Goal: Information Seeking & Learning: Learn about a topic

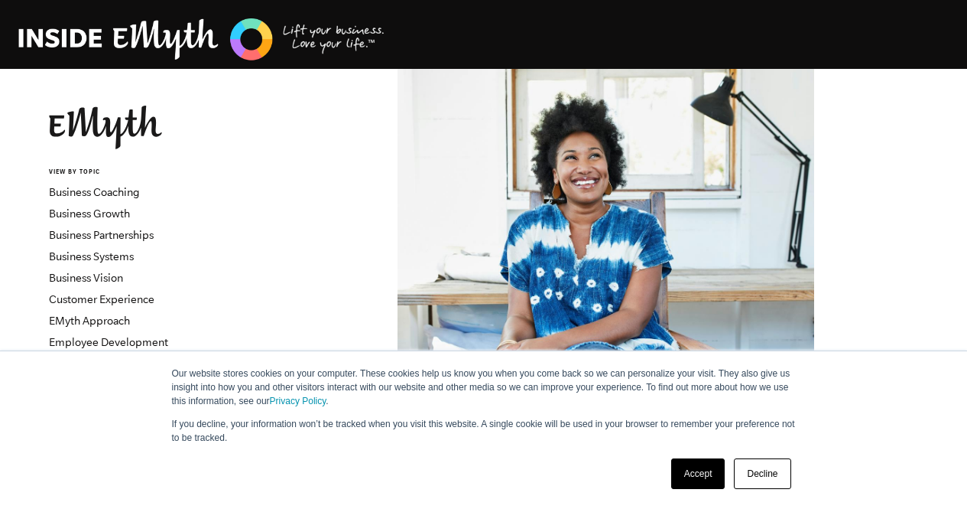
scroll to position [459, 0]
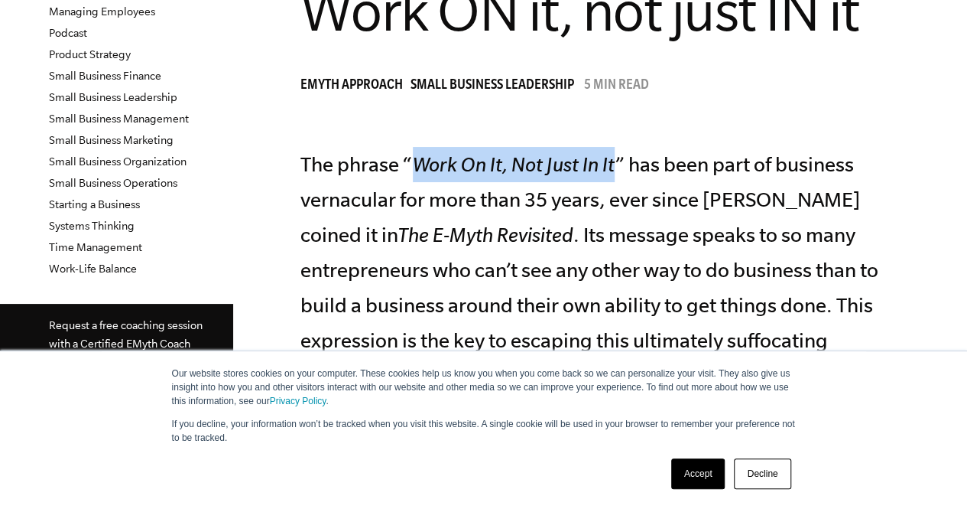
drag, startPoint x: 418, startPoint y: 164, endPoint x: 617, endPoint y: 158, distance: 199.0
click at [617, 158] on p "The phrase “ Work On It, Not Just In It ” has been part of business vernacular …" at bounding box center [607, 341] width 612 height 388
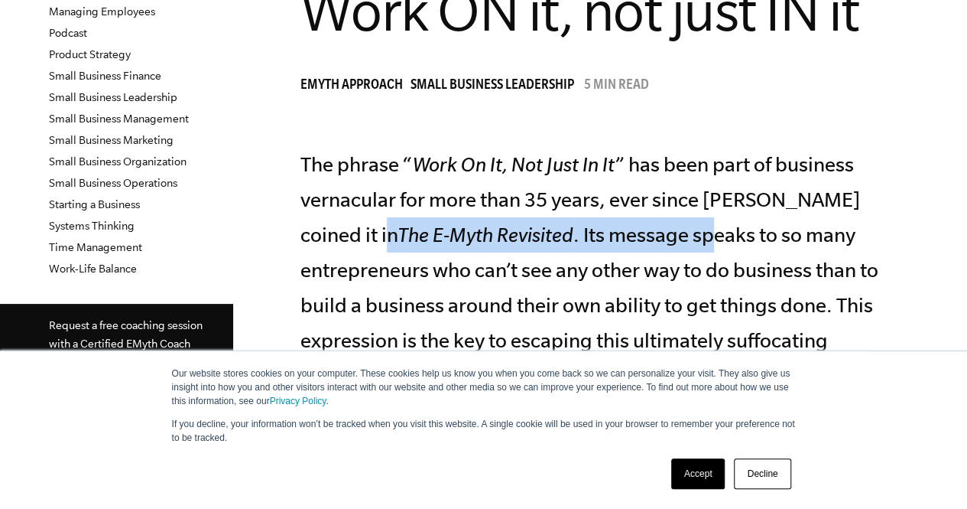
drag, startPoint x: 317, startPoint y: 239, endPoint x: 647, endPoint y: 233, distance: 330.4
click at [647, 233] on p "The phrase “ Work On It, Not Just In It ” has been part of business vernacular …" at bounding box center [607, 341] width 612 height 388
click at [531, 240] on p "The phrase “ Work On It, Not Just In It ” has been part of business vernacular …" at bounding box center [607, 341] width 612 height 388
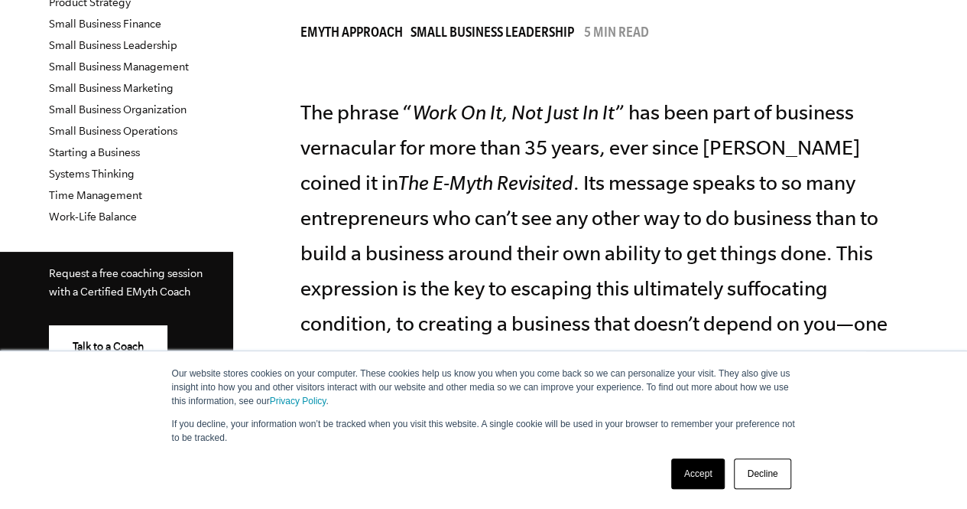
scroll to position [535, 0]
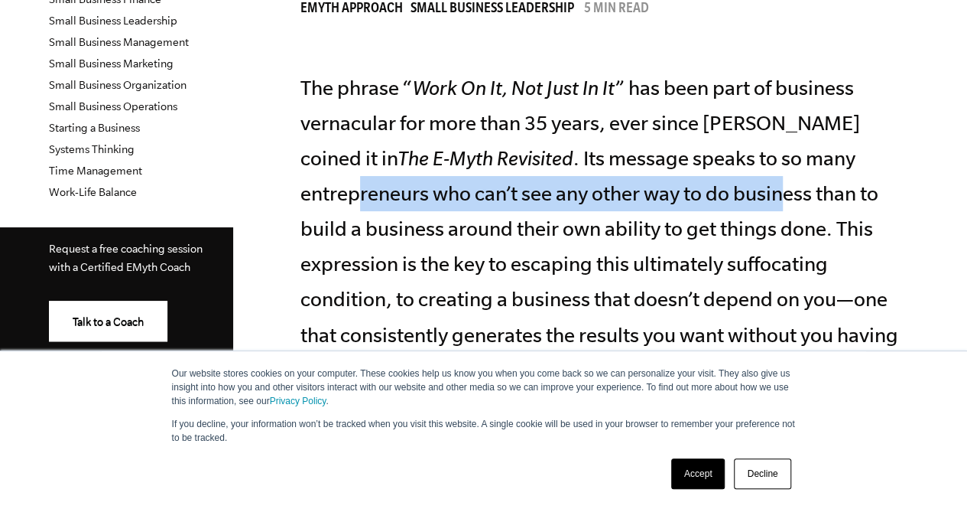
drag, startPoint x: 362, startPoint y: 204, endPoint x: 786, endPoint y: 184, distance: 424.9
click at [786, 184] on p "The phrase “ Work On It, Not Just In It ” has been part of business vernacular …" at bounding box center [607, 264] width 612 height 388
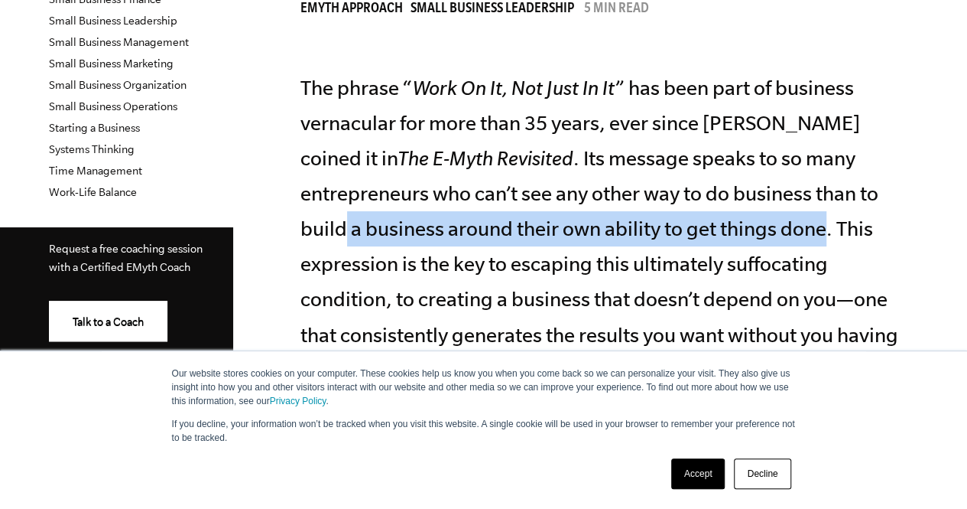
drag, startPoint x: 342, startPoint y: 229, endPoint x: 820, endPoint y: 219, distance: 478.1
click at [820, 219] on p "The phrase “ Work On It, Not Just In It ” has been part of business vernacular …" at bounding box center [607, 264] width 612 height 388
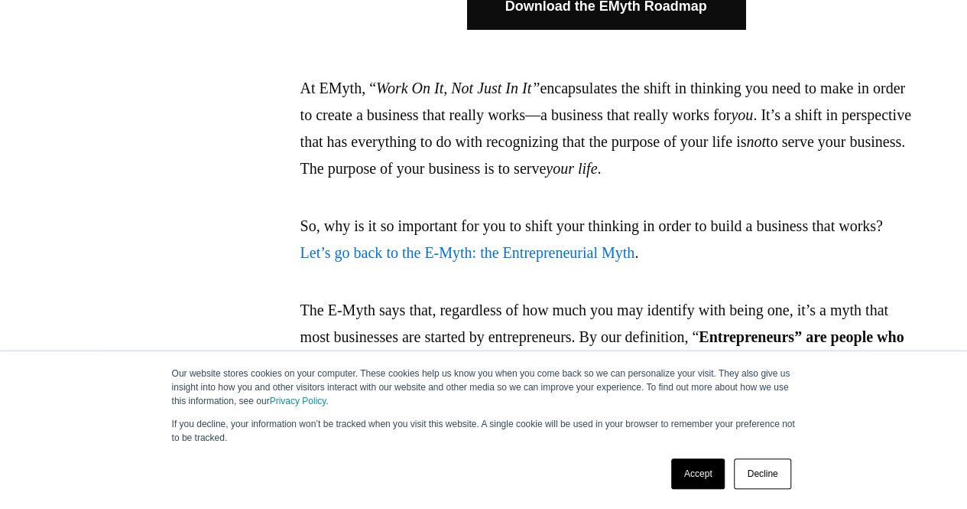
scroll to position [1071, 0]
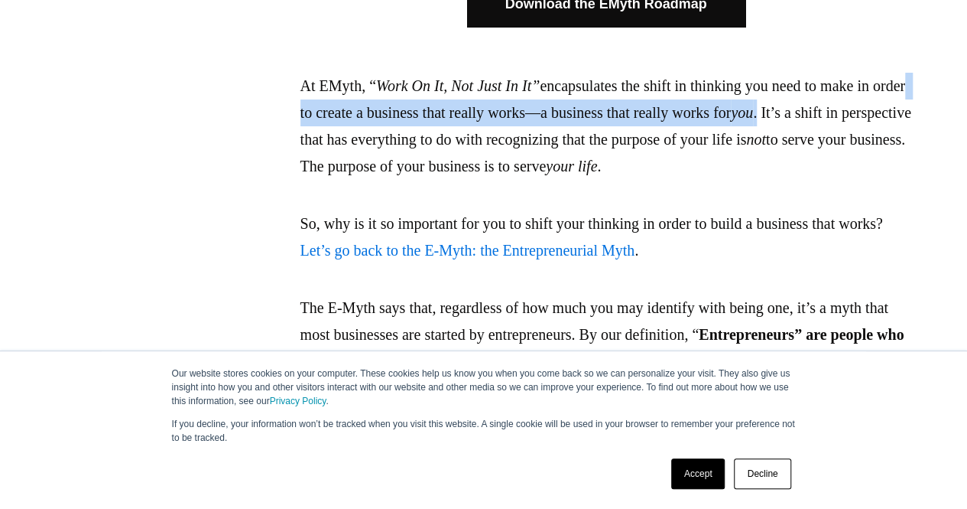
drag, startPoint x: 349, startPoint y: 113, endPoint x: 834, endPoint y: 115, distance: 484.1
click at [863, 109] on p "At EMyth, “ Work On It, Not Just In It” encapsulates the shift in thinking you …" at bounding box center [607, 126] width 612 height 107
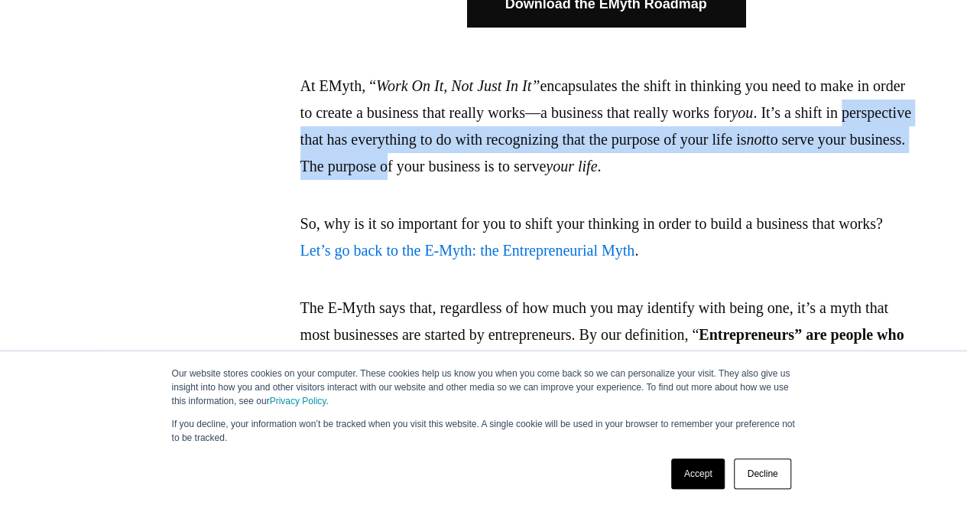
drag, startPoint x: 352, startPoint y: 134, endPoint x: 584, endPoint y: 163, distance: 234.3
click at [584, 163] on p "At EMyth, “ Work On It, Not Just In It” encapsulates the shift in thinking you …" at bounding box center [607, 126] width 612 height 107
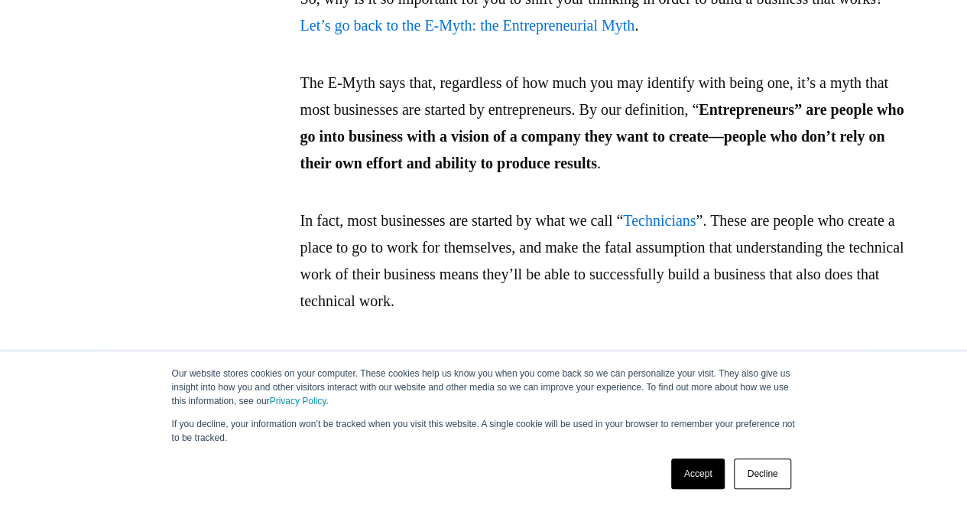
scroll to position [1300, 0]
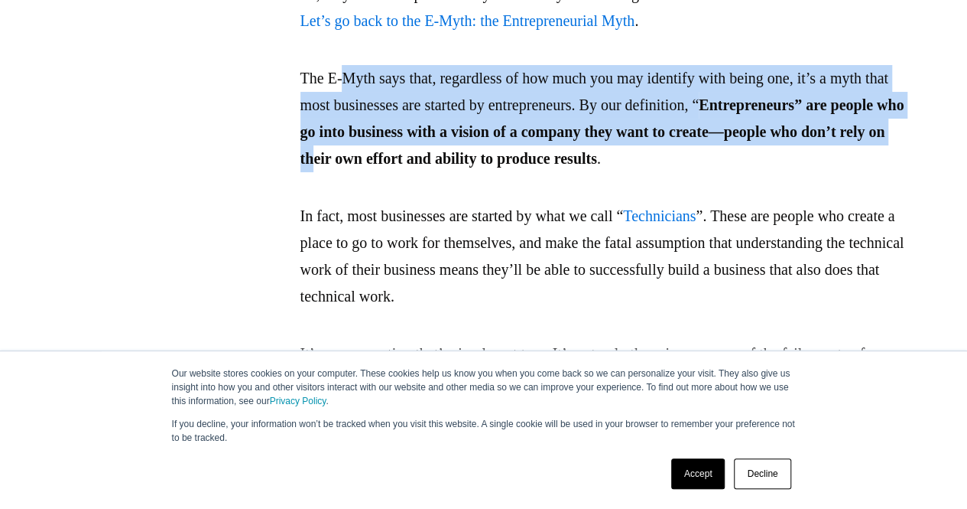
drag, startPoint x: 349, startPoint y: 76, endPoint x: 573, endPoint y: 154, distance: 237.3
click at [573, 154] on p "The E-Myth says that, regardless of how much you may identify with being one, i…" at bounding box center [607, 118] width 612 height 107
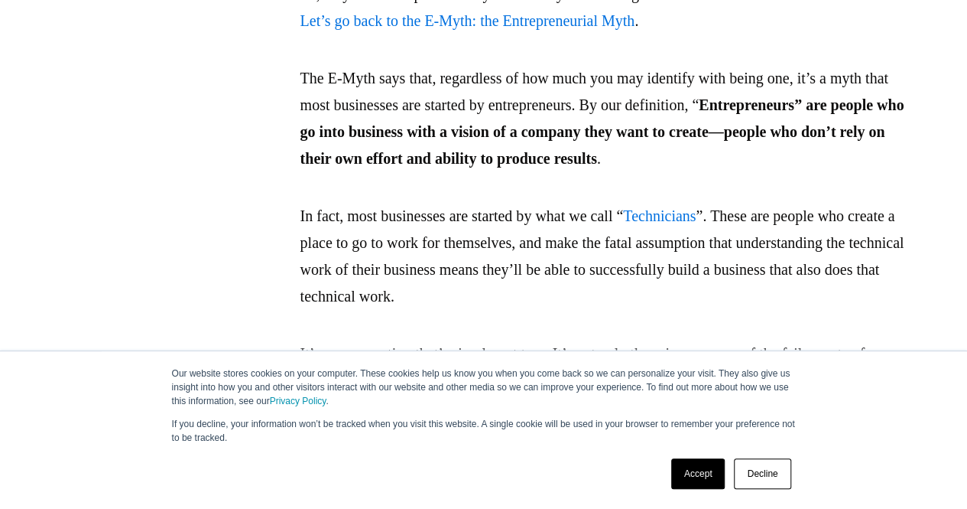
click at [567, 172] on p "The E-Myth says that, regardless of how much you may identify with being one, i…" at bounding box center [607, 118] width 612 height 107
